Goal: Task Accomplishment & Management: Manage account settings

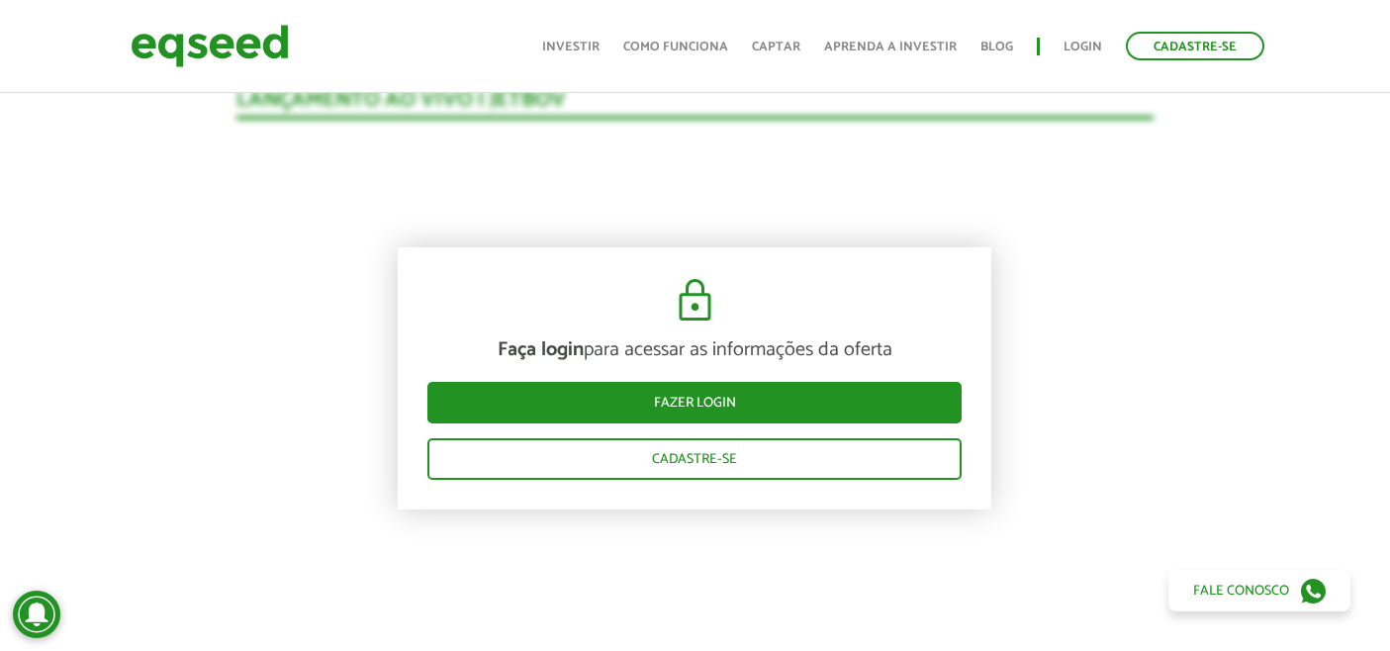
scroll to position [2107, 0]
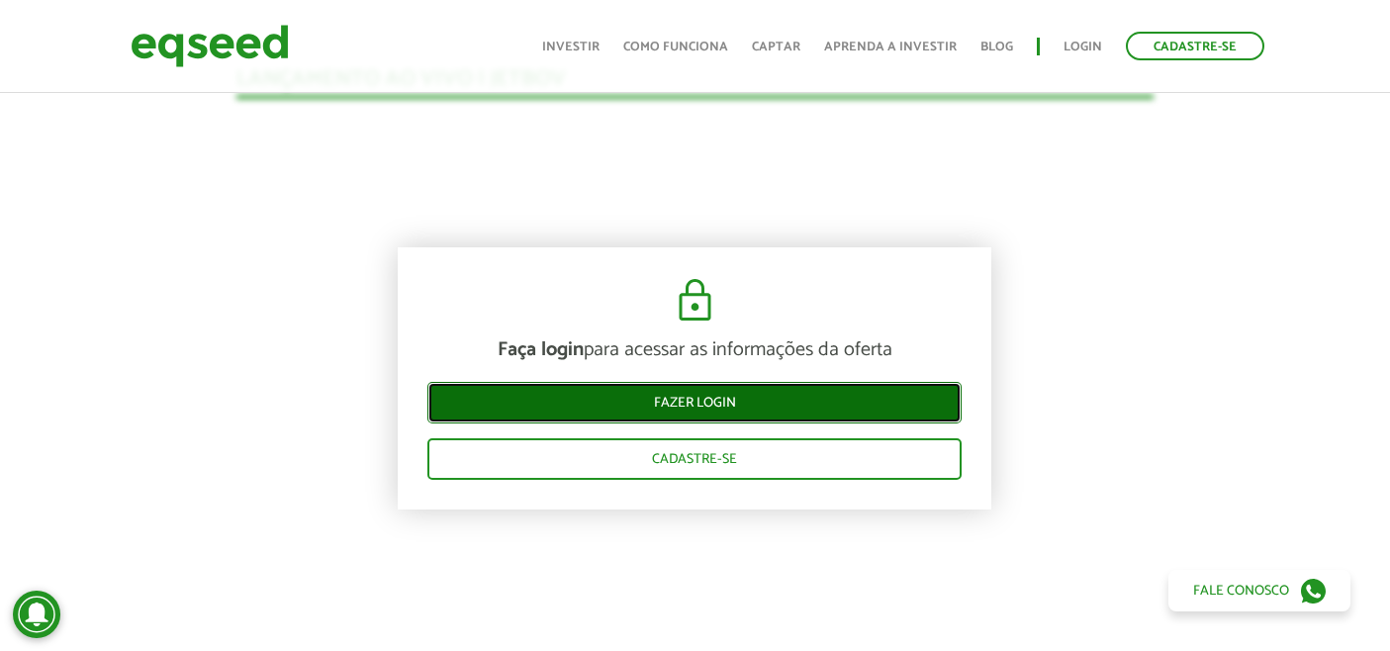
click at [512, 396] on link "Fazer login" at bounding box center [694, 403] width 534 height 42
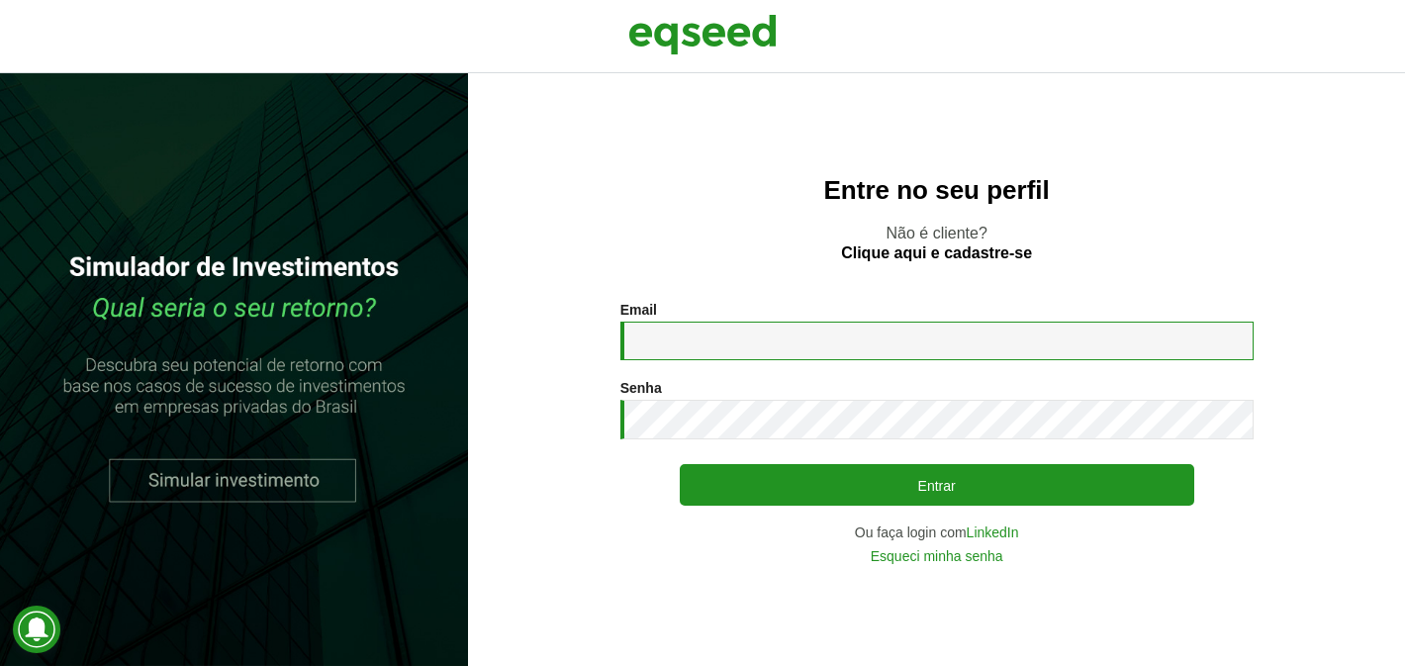
type input "**********"
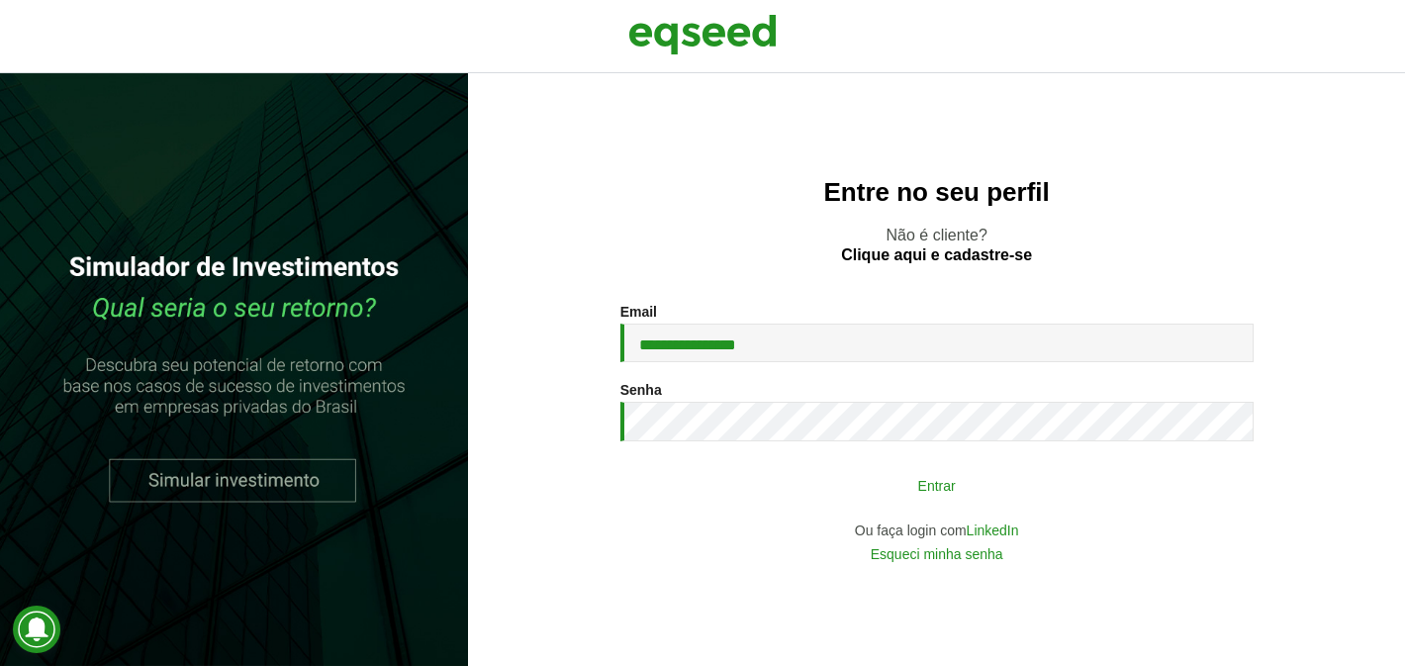
click at [800, 467] on button "Entrar" at bounding box center [937, 485] width 514 height 38
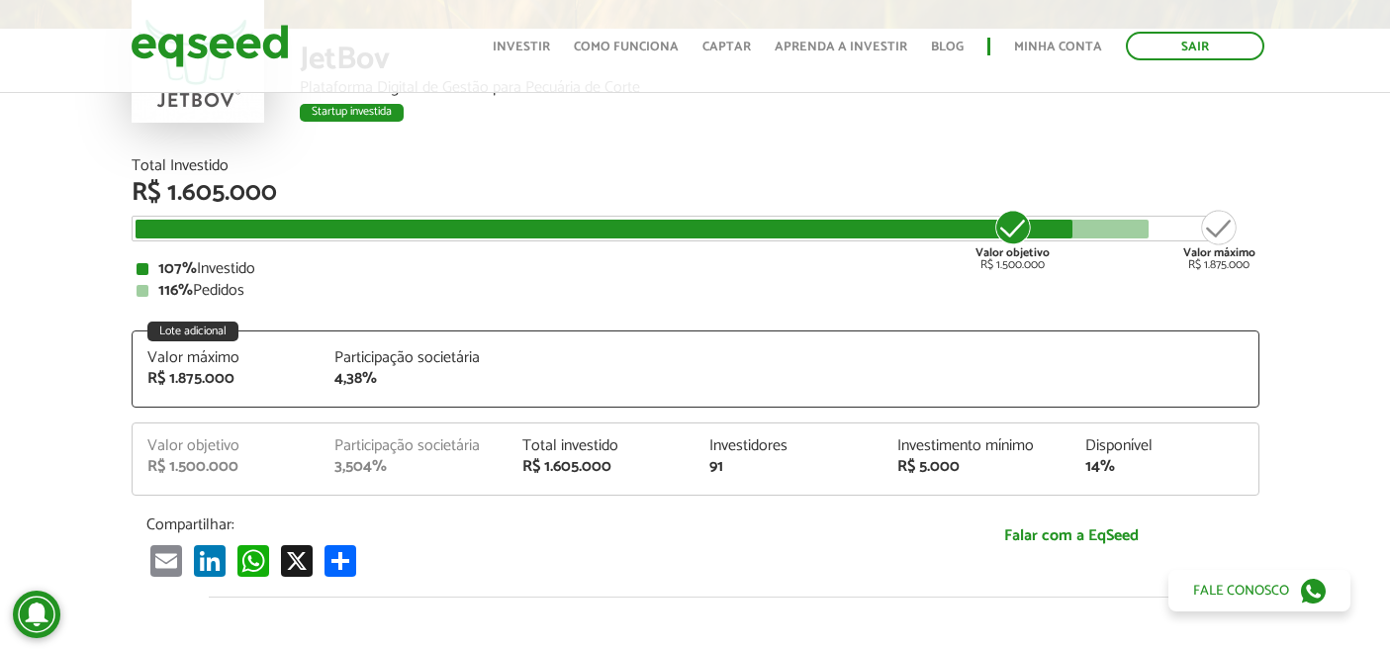
scroll to position [344, 0]
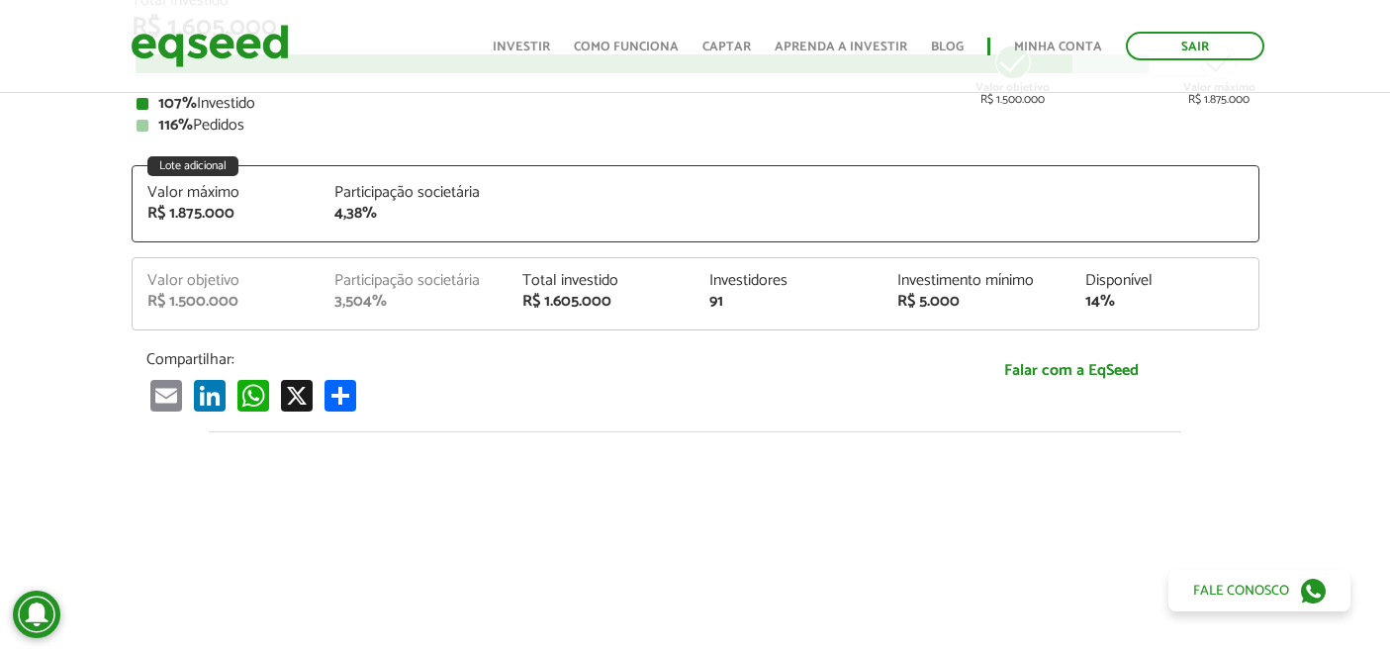
click at [343, 295] on div "3,504%" at bounding box center [413, 302] width 158 height 16
copy div "3,504"
